Goal: Navigation & Orientation: Find specific page/section

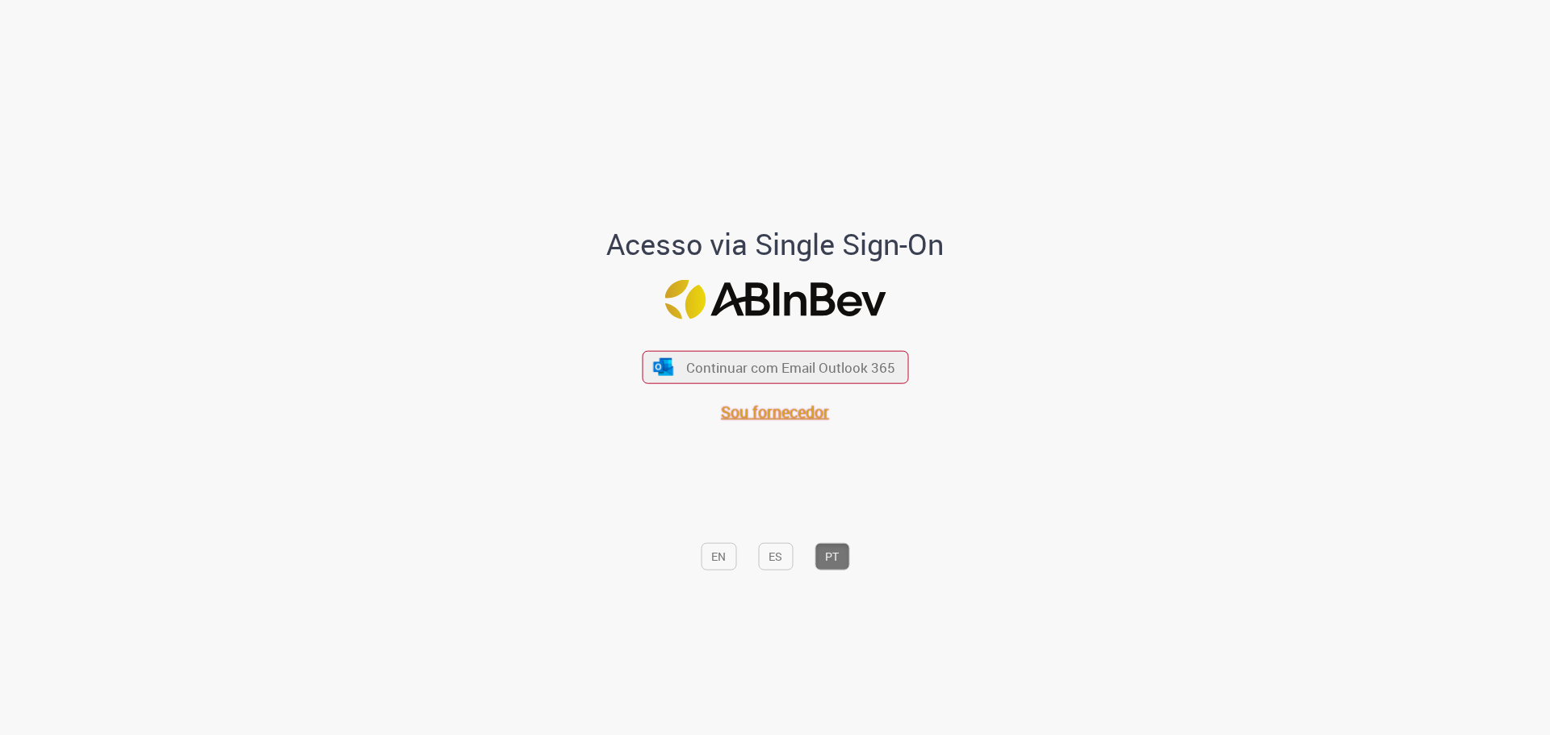
click at [774, 411] on span "Sou fornecedor" at bounding box center [775, 412] width 108 height 22
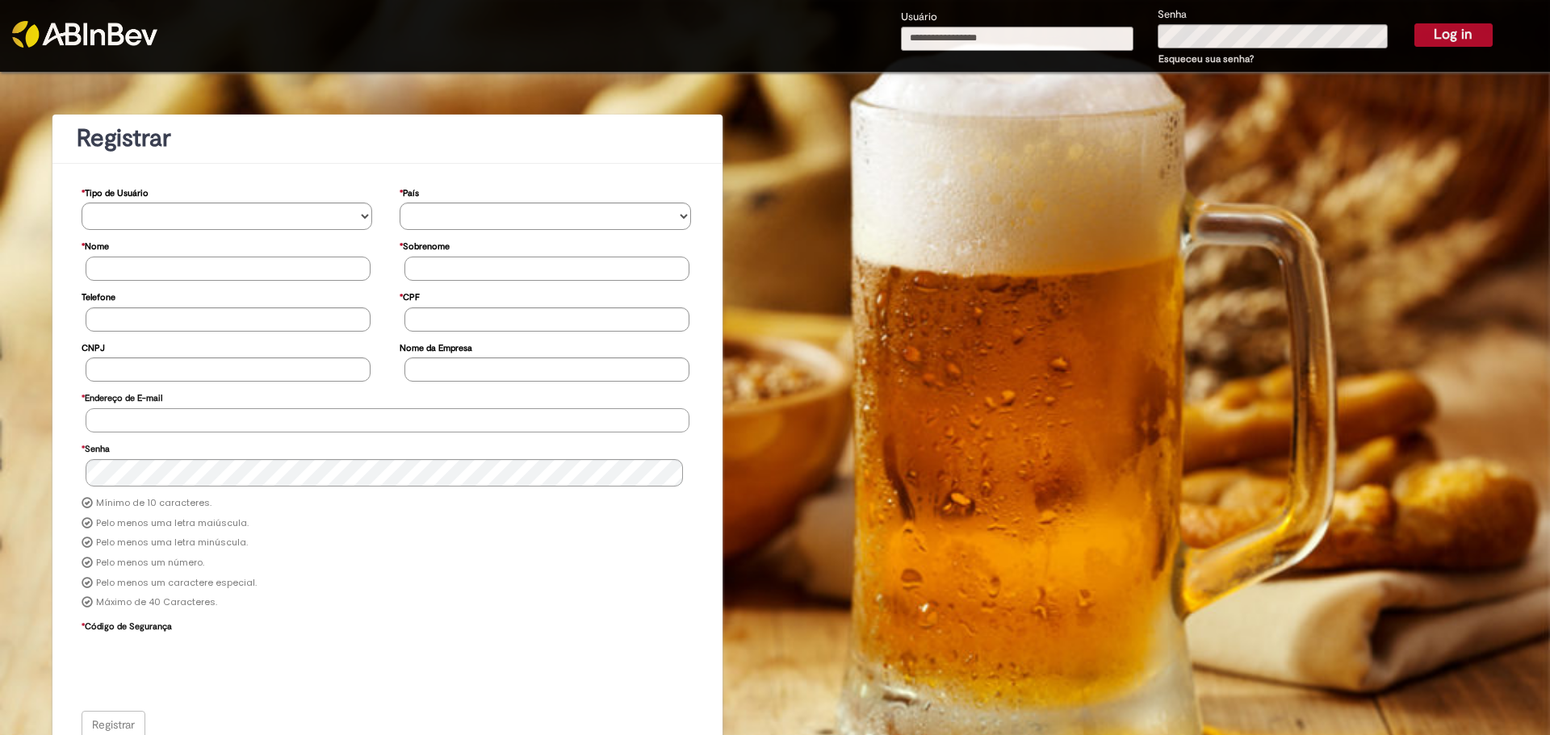
type input "**********"
click at [1438, 36] on button "Log in" at bounding box center [1453, 34] width 78 height 23
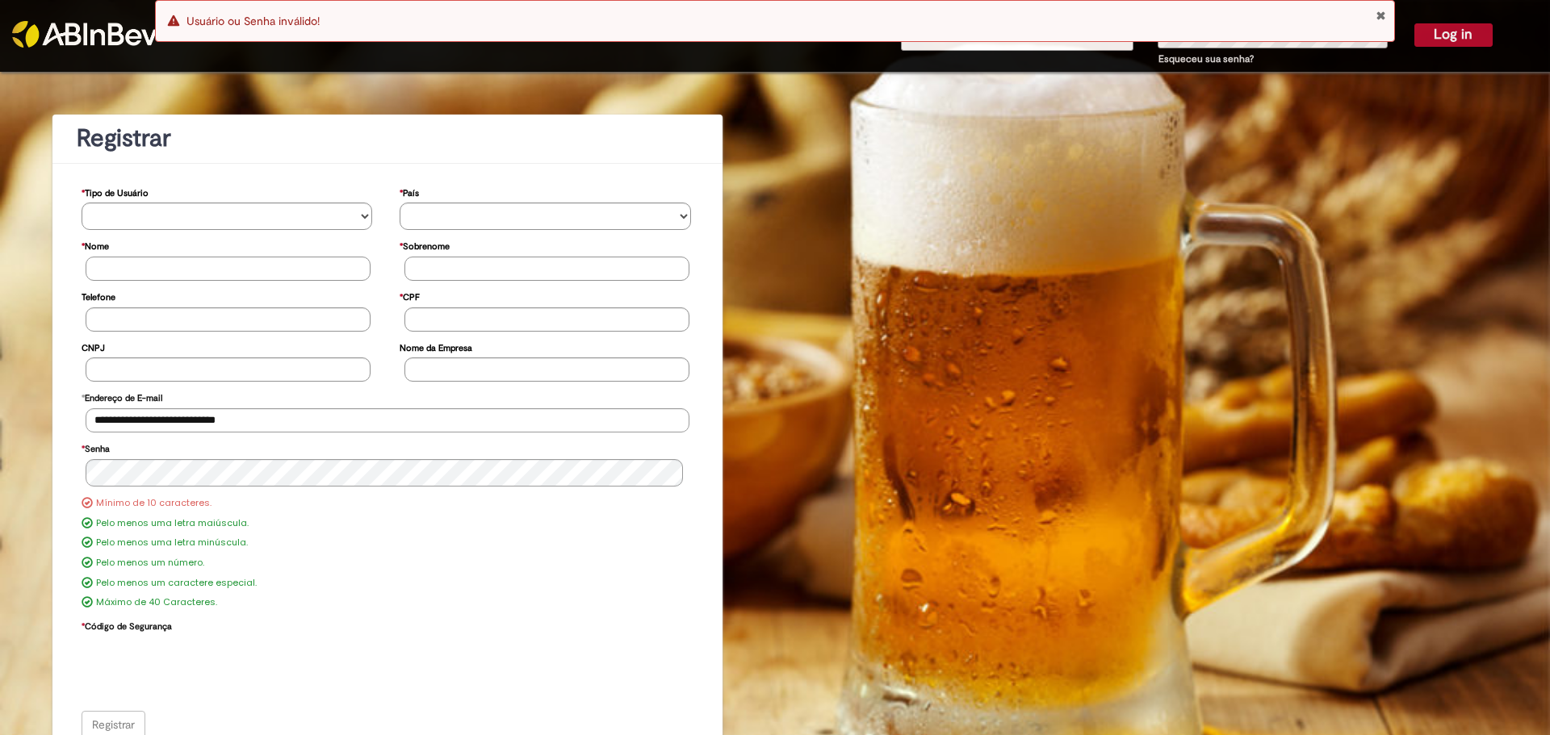
click at [1382, 14] on button "Close Notification" at bounding box center [1381, 15] width 10 height 13
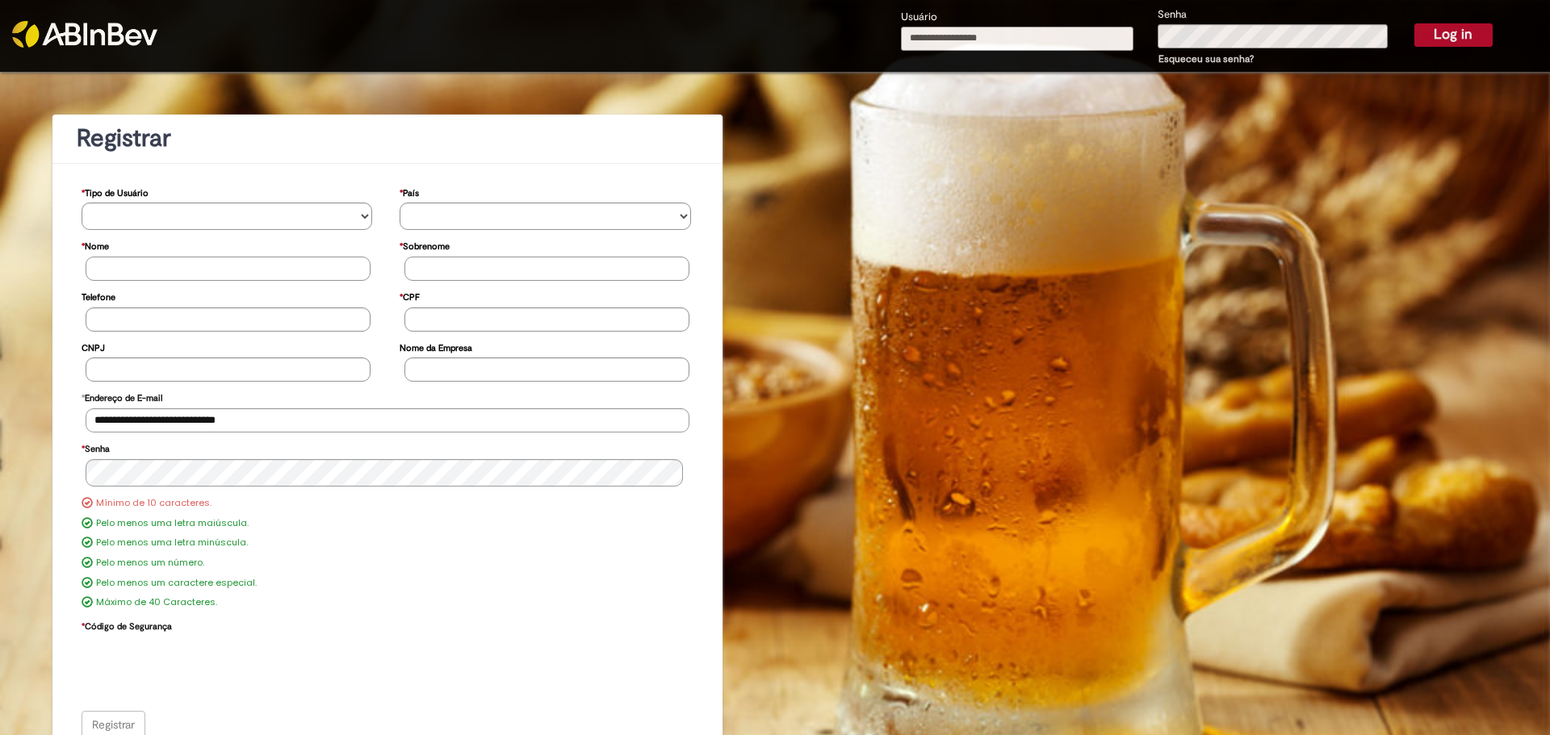
click at [1011, 35] on input "Usuário" at bounding box center [1017, 39] width 232 height 24
type input "**********"
click at [1113, 43] on div "**********" at bounding box center [1197, 37] width 616 height 63
click at [1447, 36] on button "Log in" at bounding box center [1453, 34] width 78 height 23
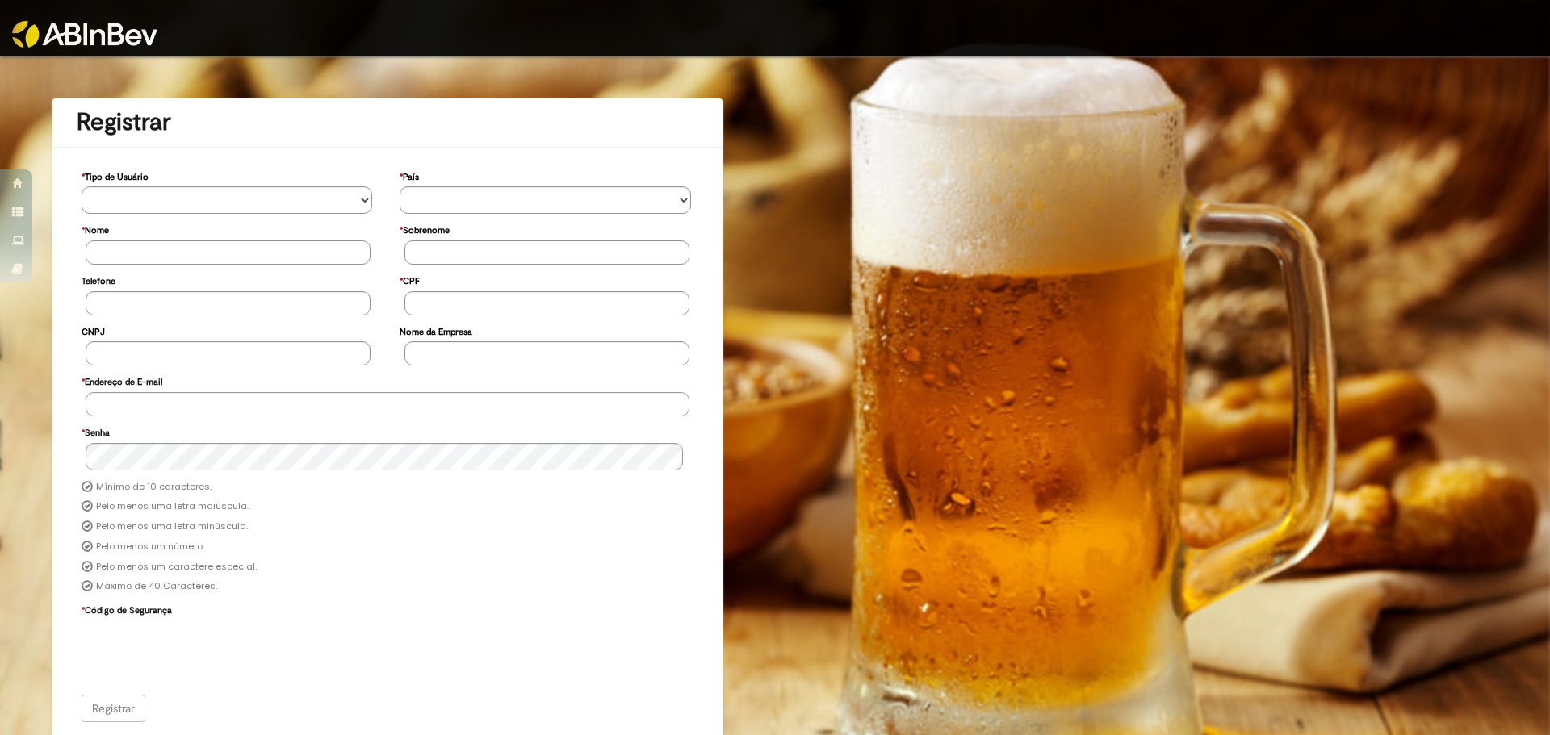
scroll to position [2, 0]
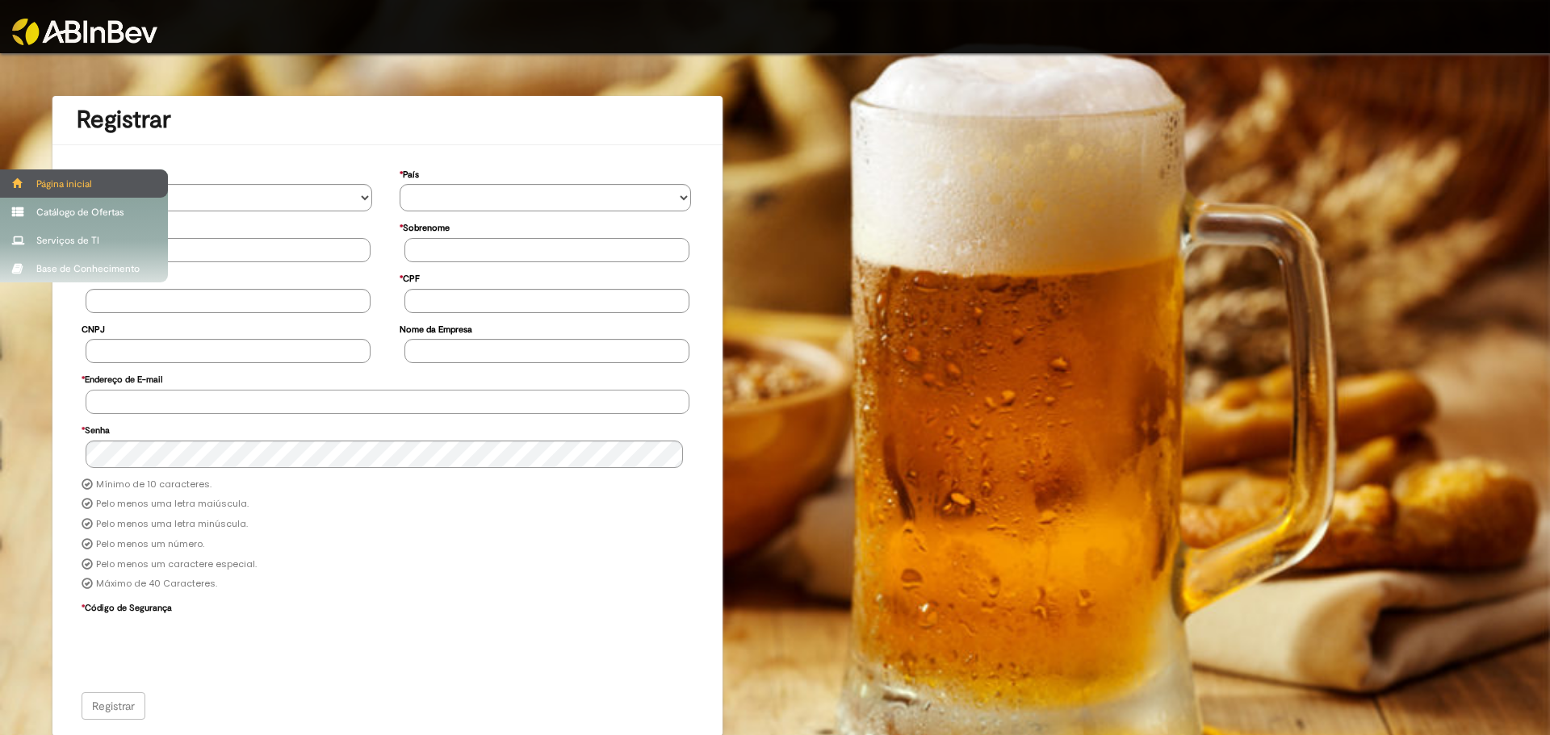
type input "**********"
click at [55, 178] on div "Página inicial" at bounding box center [84, 184] width 168 height 28
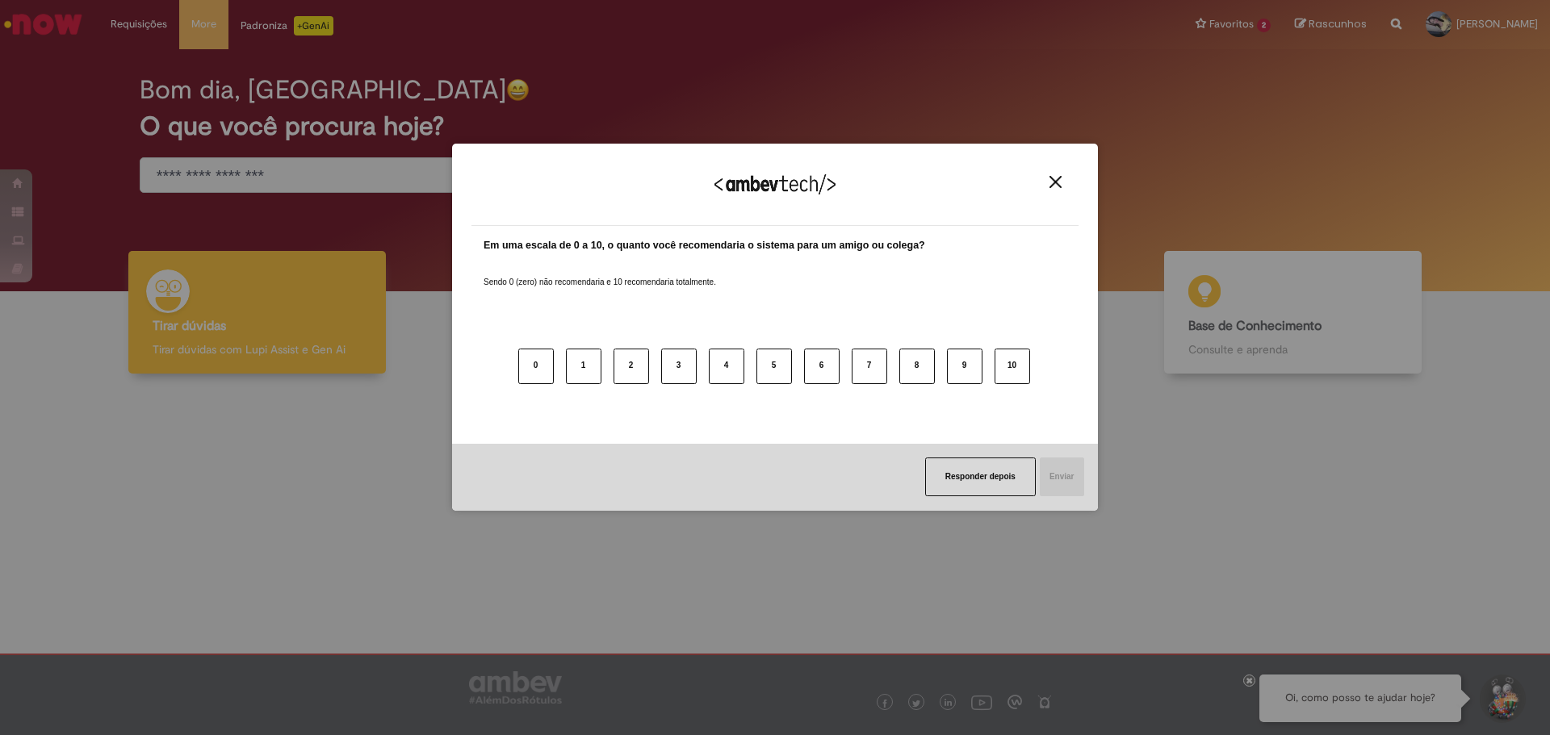
click at [1055, 182] on img "Close" at bounding box center [1055, 182] width 12 height 12
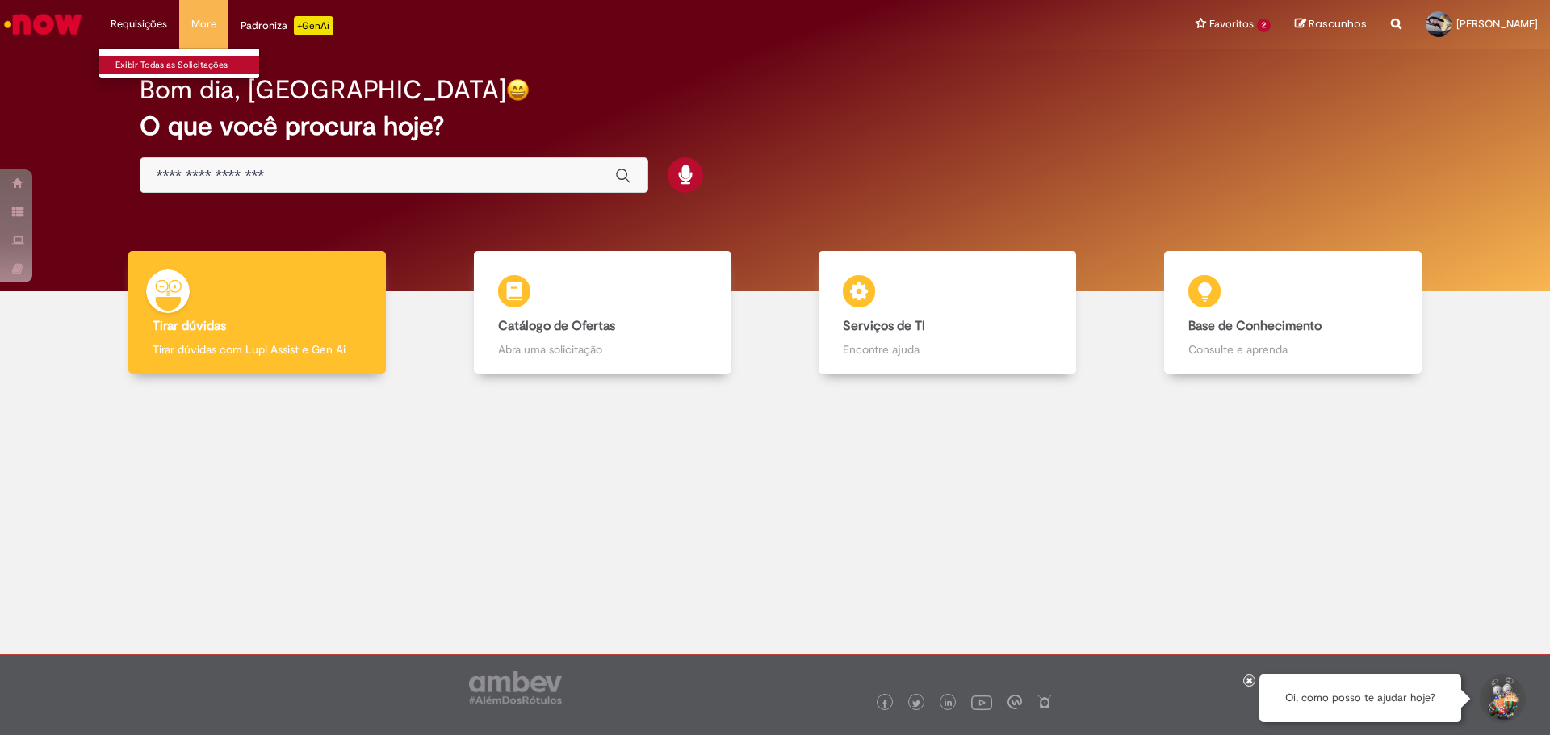
click at [153, 68] on link "Exibir Todas as Solicitações" at bounding box center [188, 66] width 178 height 18
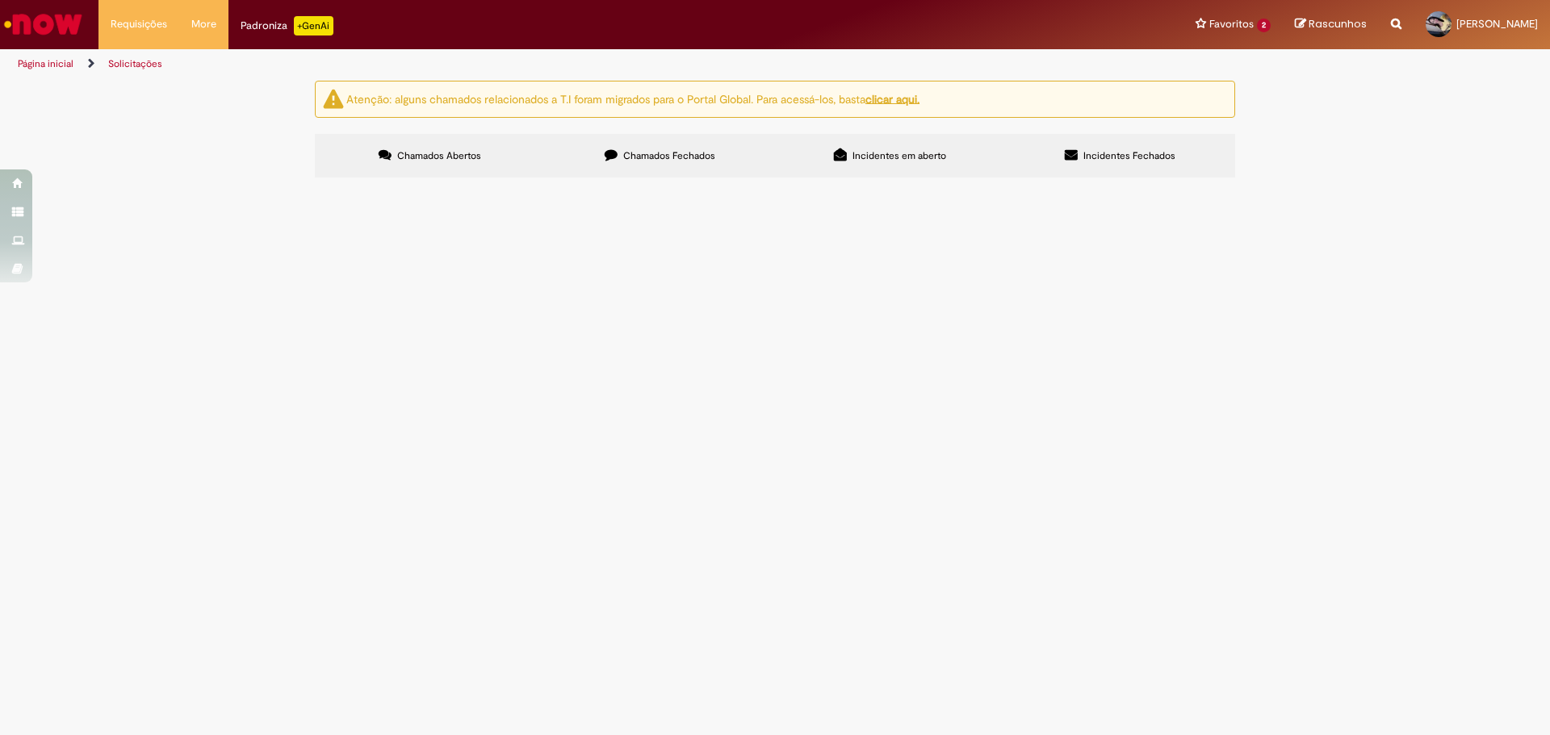
click at [664, 150] on span "Chamados Fechados" at bounding box center [669, 155] width 92 height 13
click at [120, 141] on div "Atenção: alguns chamados relacionados a T.I foram migrados para o Portal Global…" at bounding box center [775, 132] width 1550 height 102
click at [463, 155] on span "Chamados Abertos" at bounding box center [439, 155] width 84 height 13
click at [0, 0] on span "usando este filtro" at bounding box center [0, 0] width 0 height 0
click at [0, 0] on input "Pesquisar" at bounding box center [0, 0] width 0 height 0
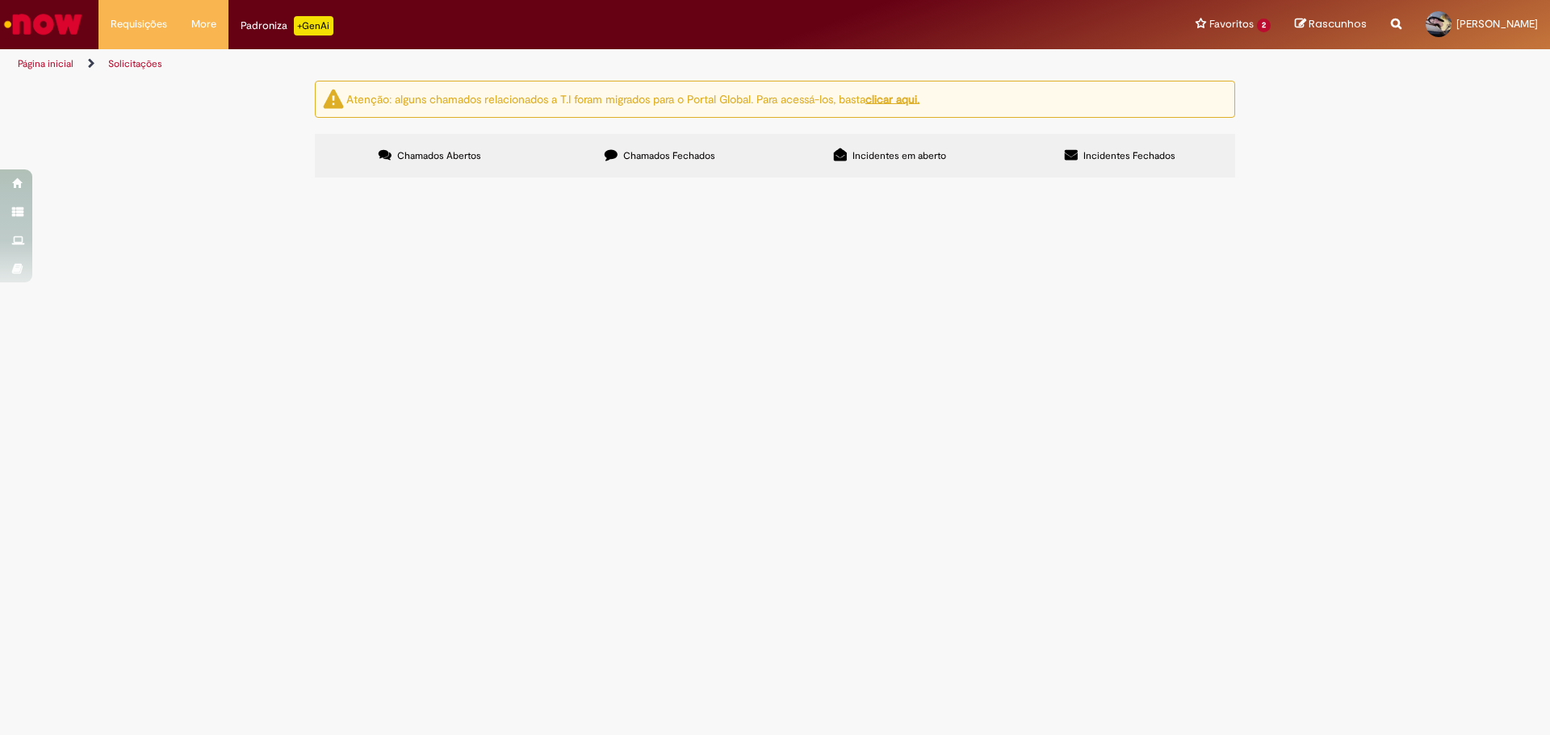
click at [0, 0] on div "Não há registros em Item solicitado usando este filtro" at bounding box center [0, 0] width 0 height 0
click at [0, 0] on button at bounding box center [0, 0] width 0 height 0
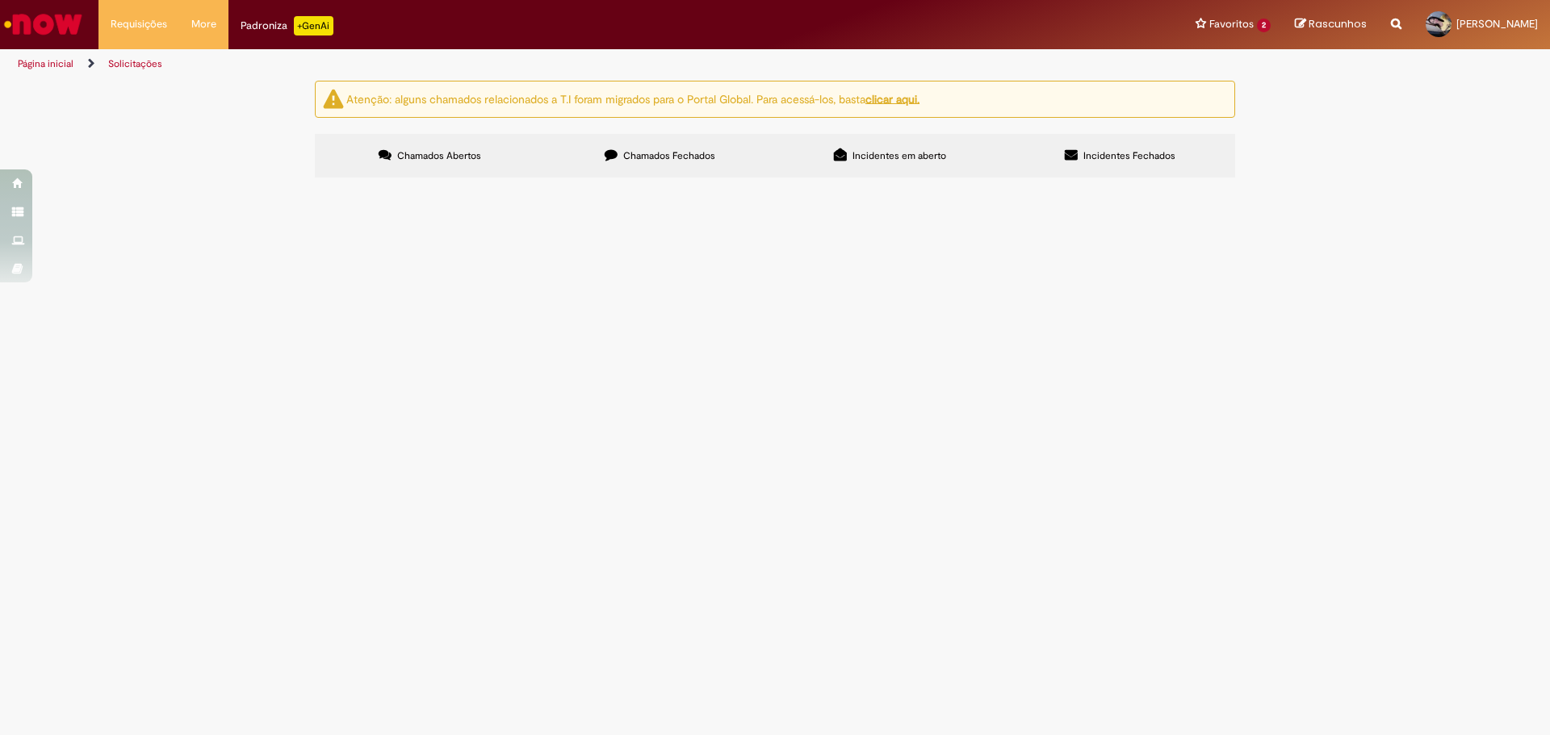
click at [898, 157] on span "Incidentes em aberto" at bounding box center [899, 155] width 94 height 13
click at [1131, 153] on span "Incidentes Fechados" at bounding box center [1129, 155] width 92 height 13
click at [423, 157] on span "Chamados Abertos" at bounding box center [439, 155] width 84 height 13
click at [121, 59] on link "Solicitações" at bounding box center [135, 63] width 54 height 13
click at [42, 61] on link "Página inicial" at bounding box center [46, 63] width 56 height 13
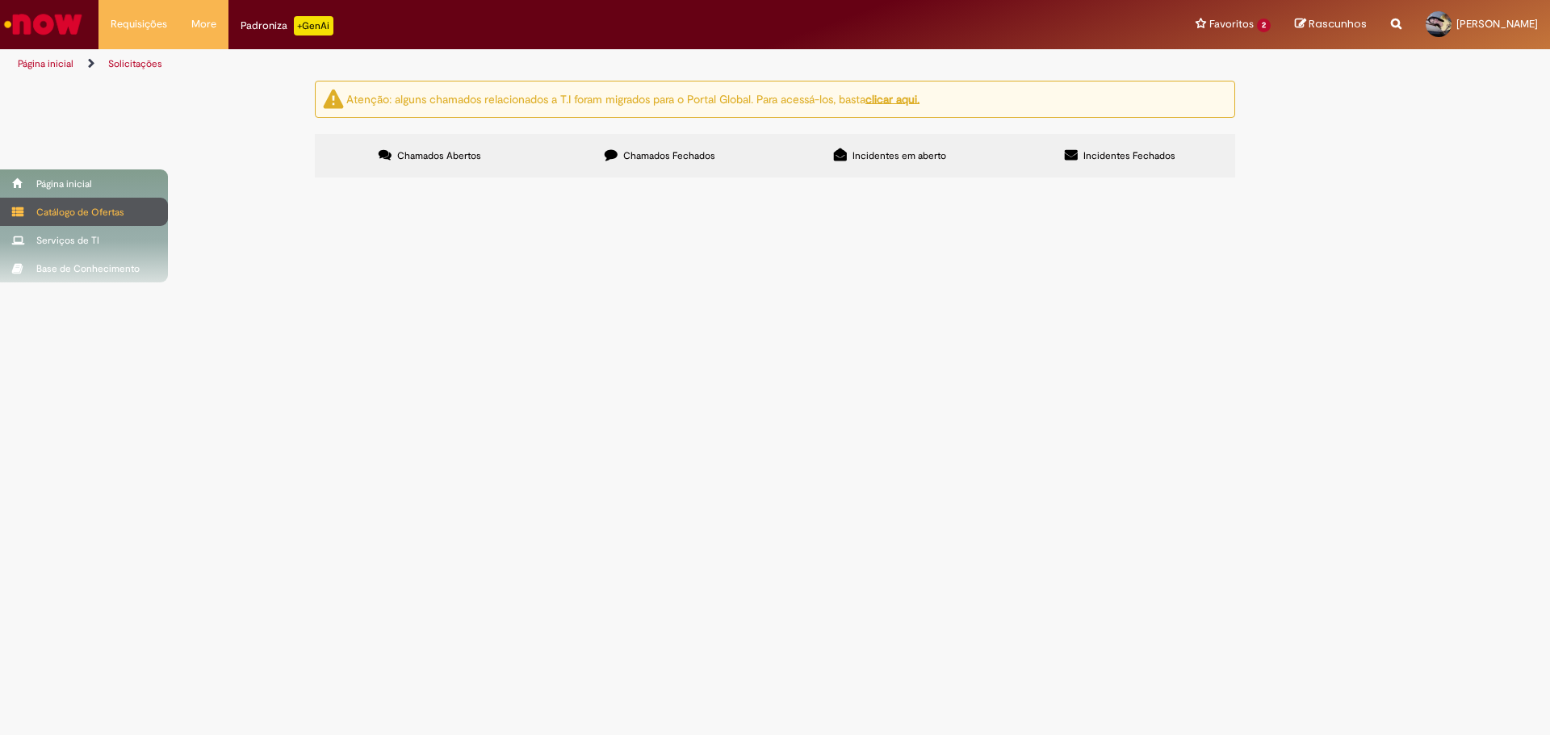
click at [72, 210] on div "Catálogo de Ofertas" at bounding box center [84, 212] width 168 height 28
click at [60, 268] on div "Base de Conhecimento" at bounding box center [84, 268] width 168 height 28
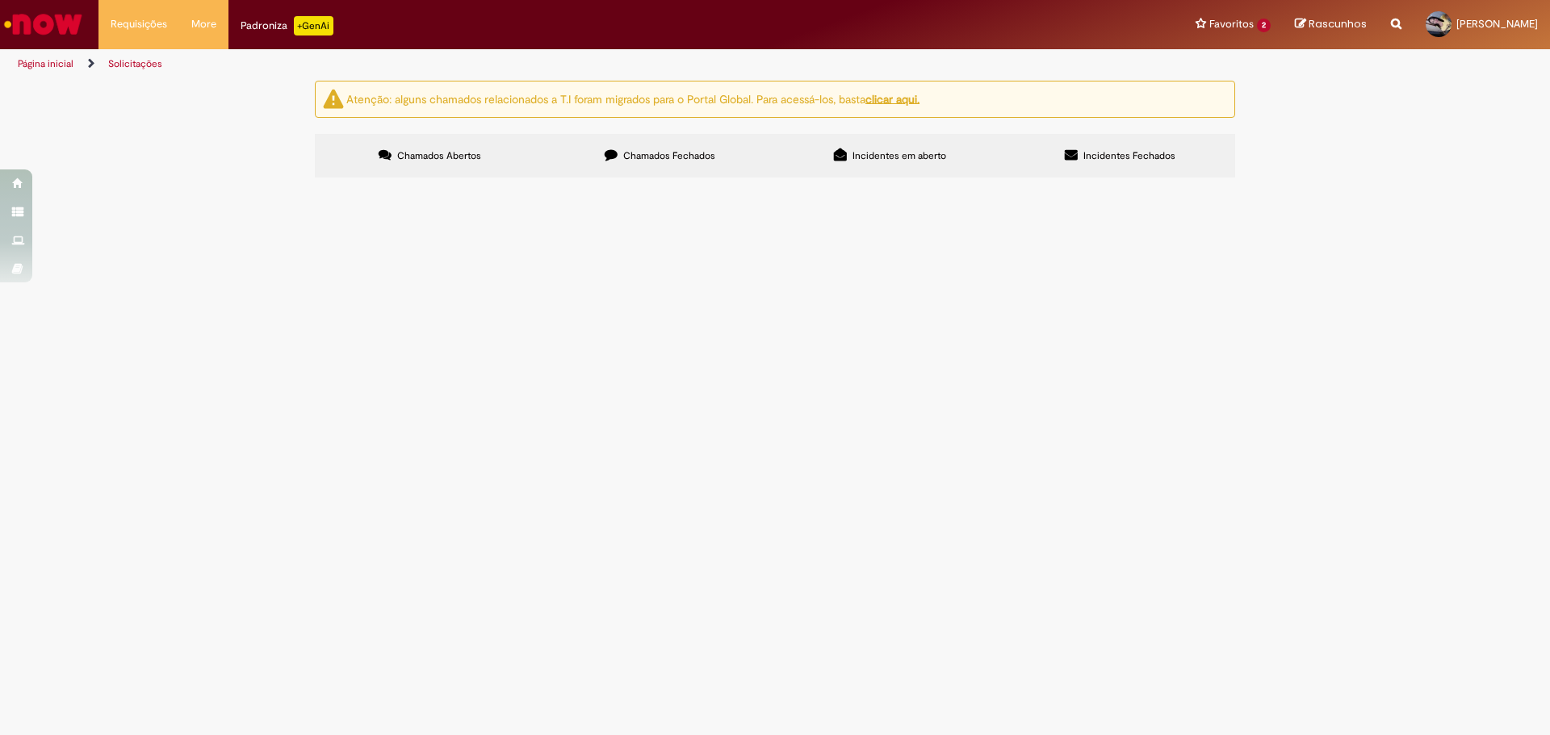
click at [31, 29] on img "Ir para a Homepage" at bounding box center [43, 24] width 83 height 32
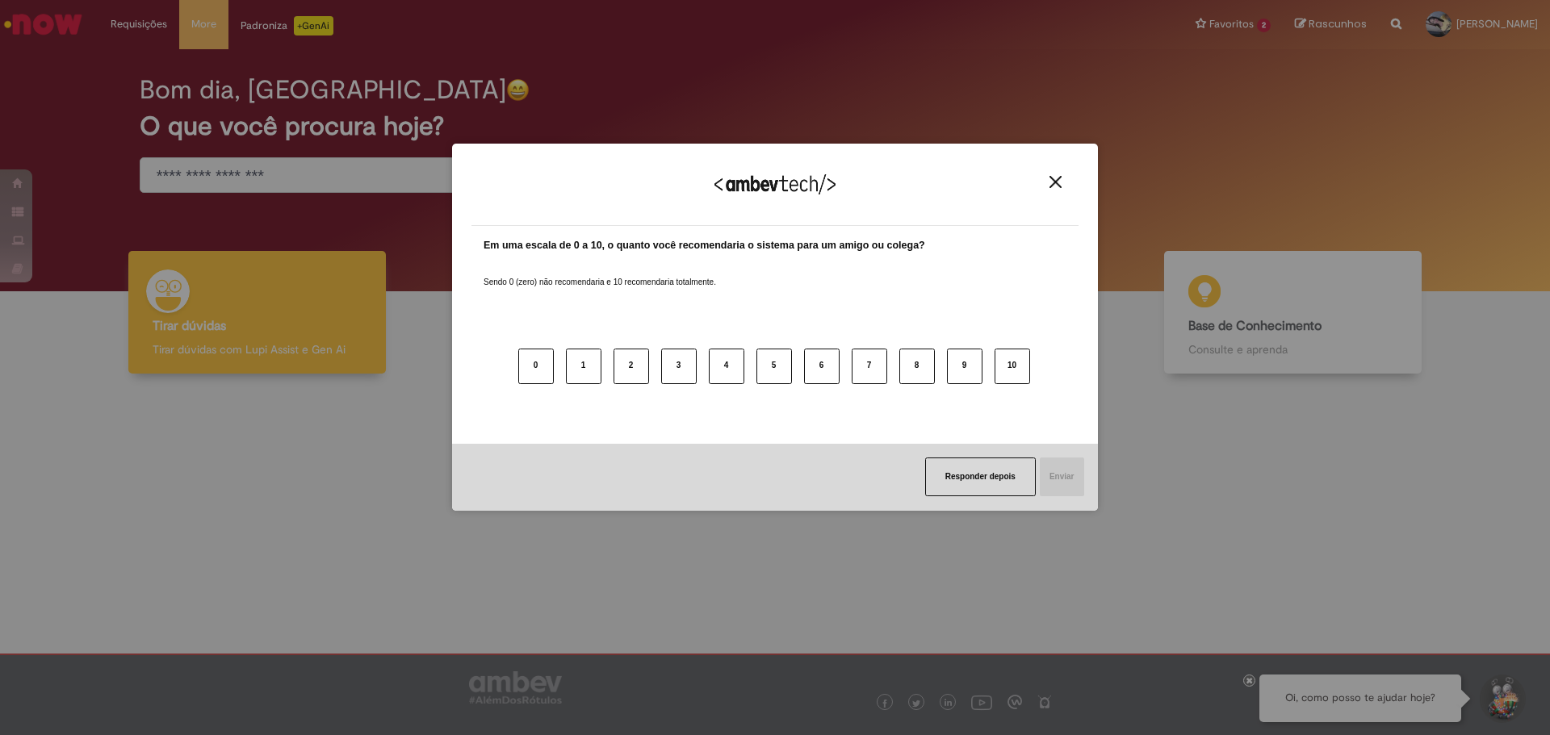
click at [1055, 178] on img "Close" at bounding box center [1055, 182] width 12 height 12
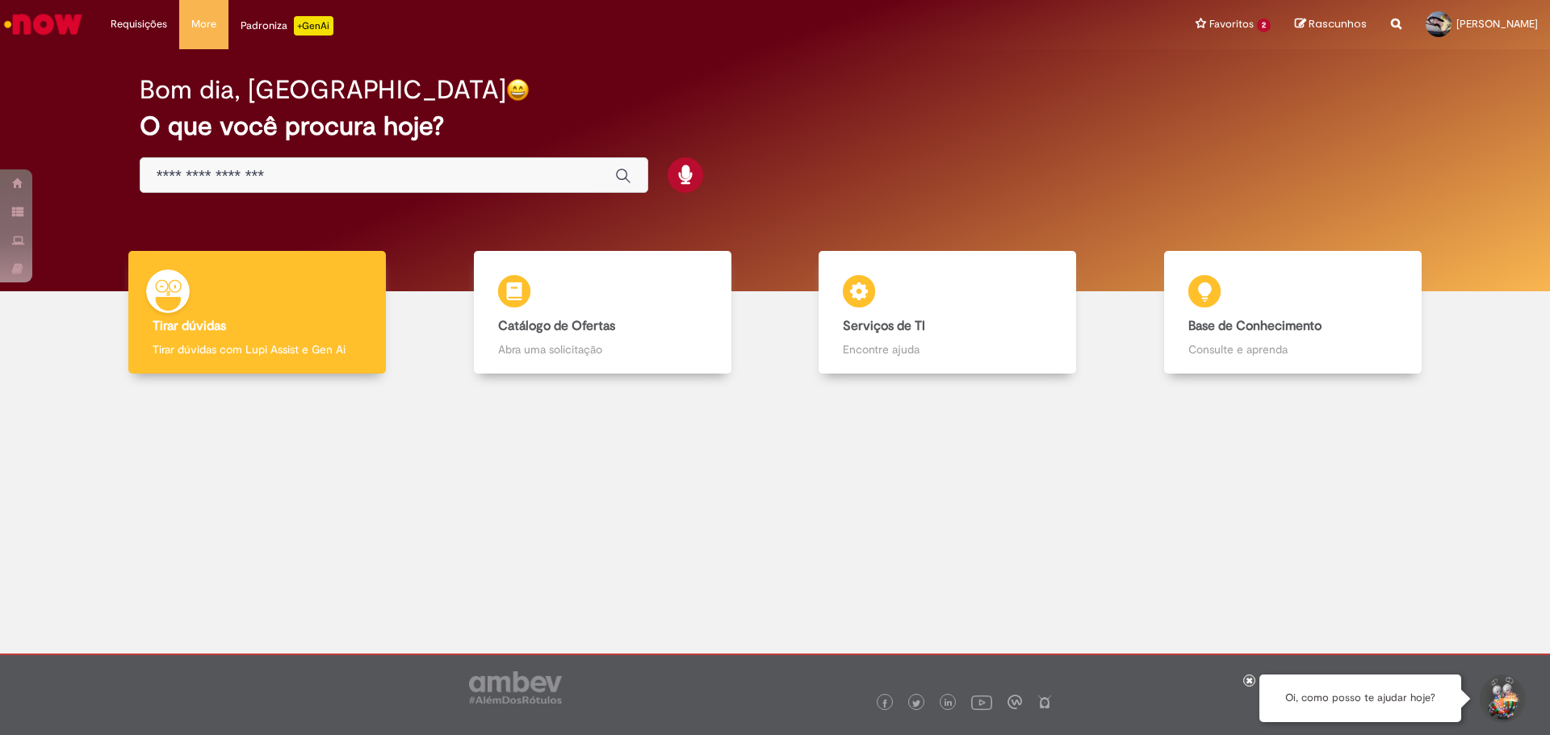
click at [314, 24] on p "+GenAi" at bounding box center [314, 25] width 40 height 19
